Goal: Find specific page/section: Find specific page/section

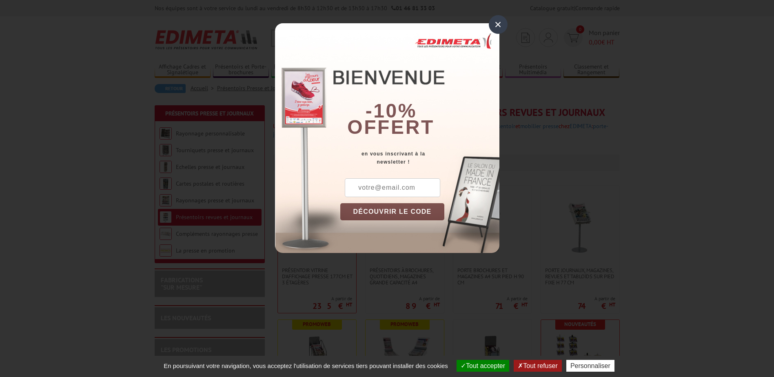
click at [498, 26] on div "×" at bounding box center [498, 24] width 19 height 19
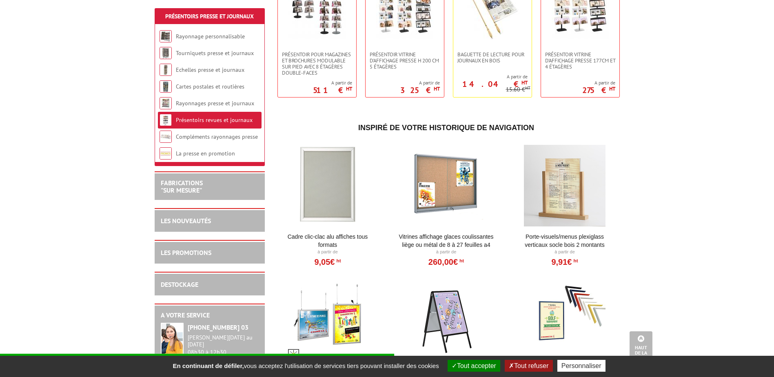
scroll to position [449, 0]
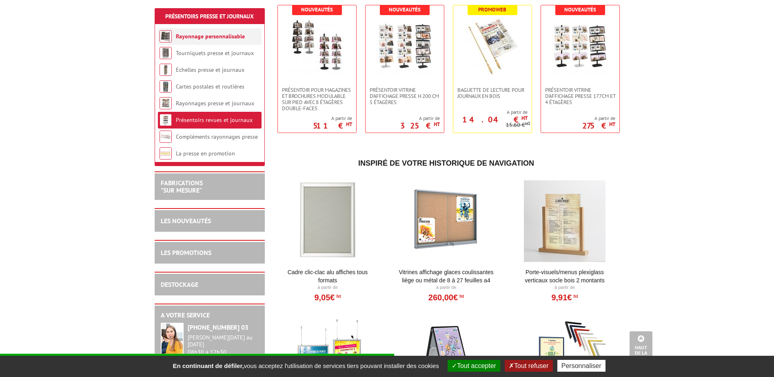
click at [228, 39] on link "Rayonnage personnalisable" at bounding box center [210, 36] width 69 height 7
